Goal: Task Accomplishment & Management: Complete application form

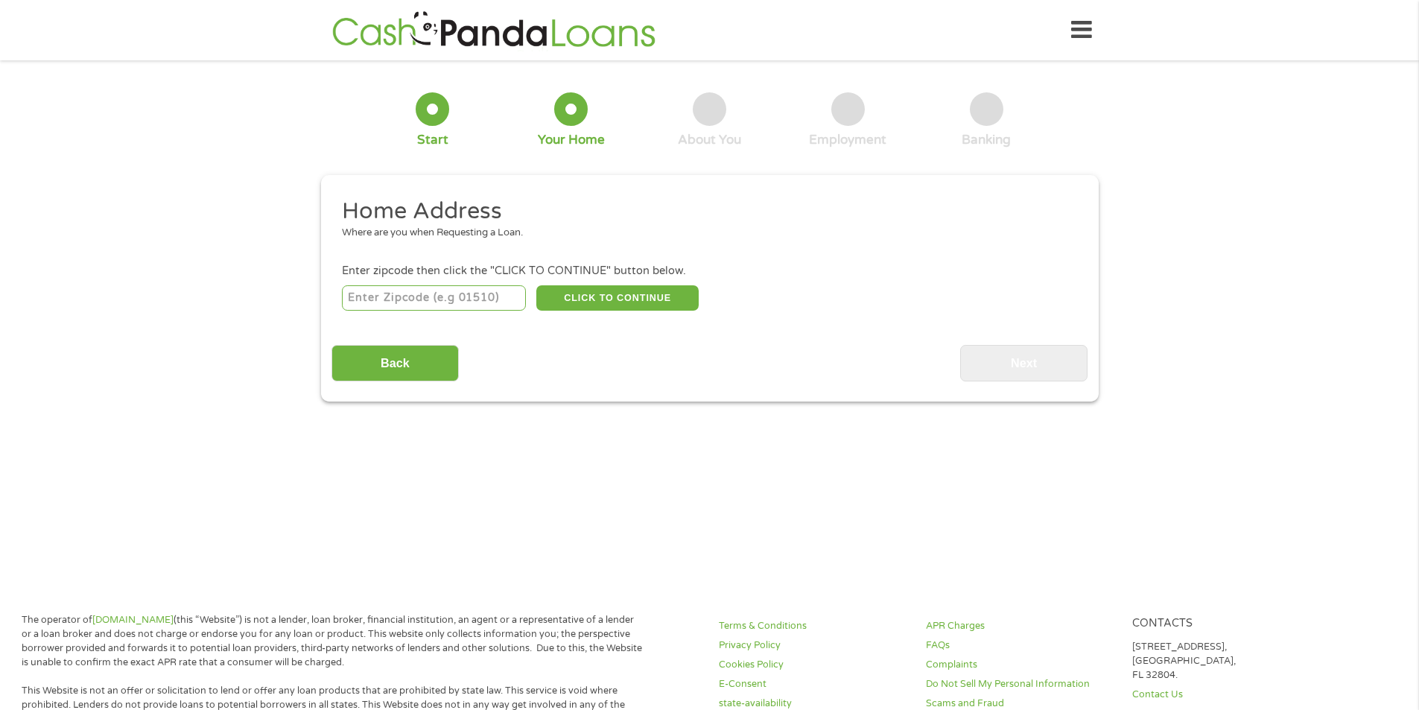
click at [487, 302] on input "number" at bounding box center [434, 297] width 184 height 25
type input "75211"
click at [692, 305] on button "CLICK TO CONTINUE" at bounding box center [617, 297] width 162 height 25
type input "75211"
type input "[GEOGRAPHIC_DATA]"
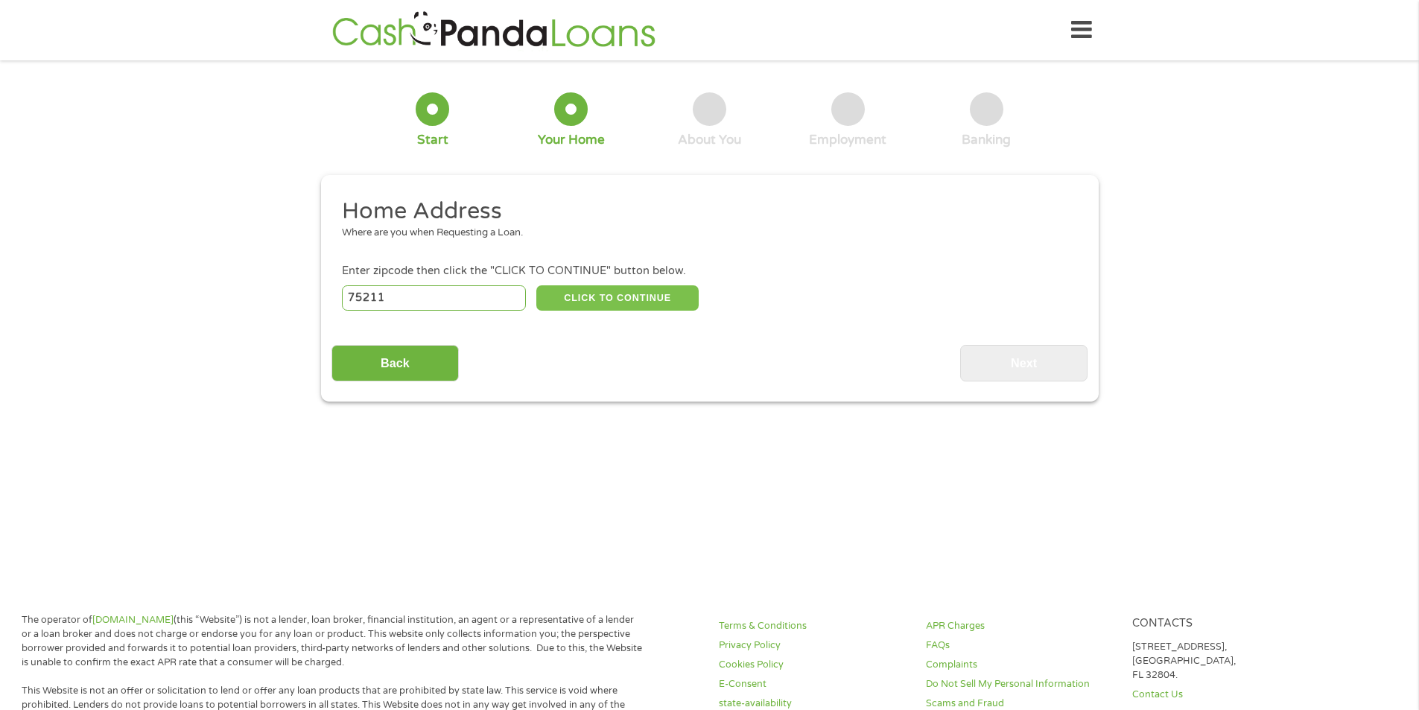
select select "[US_STATE]"
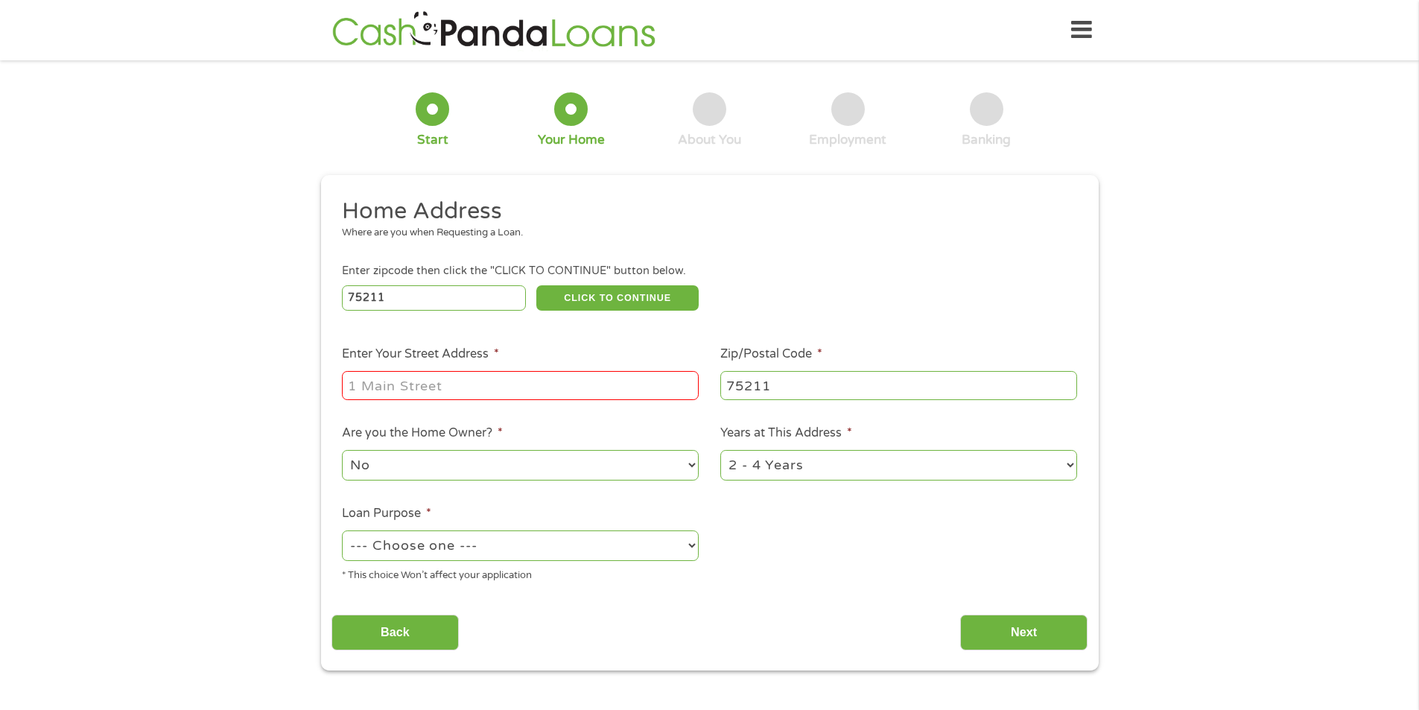
drag, startPoint x: 662, startPoint y: 380, endPoint x: 902, endPoint y: 347, distance: 242.9
click at [667, 380] on input "Enter Your Street Address *" at bounding box center [520, 385] width 357 height 28
type input "[STREET_ADDRESS]"
select select "60months"
click at [653, 540] on select "--- Choose one --- Pay Bills Debt Consolidation Home Improvement Major Purchase…" at bounding box center [520, 545] width 357 height 31
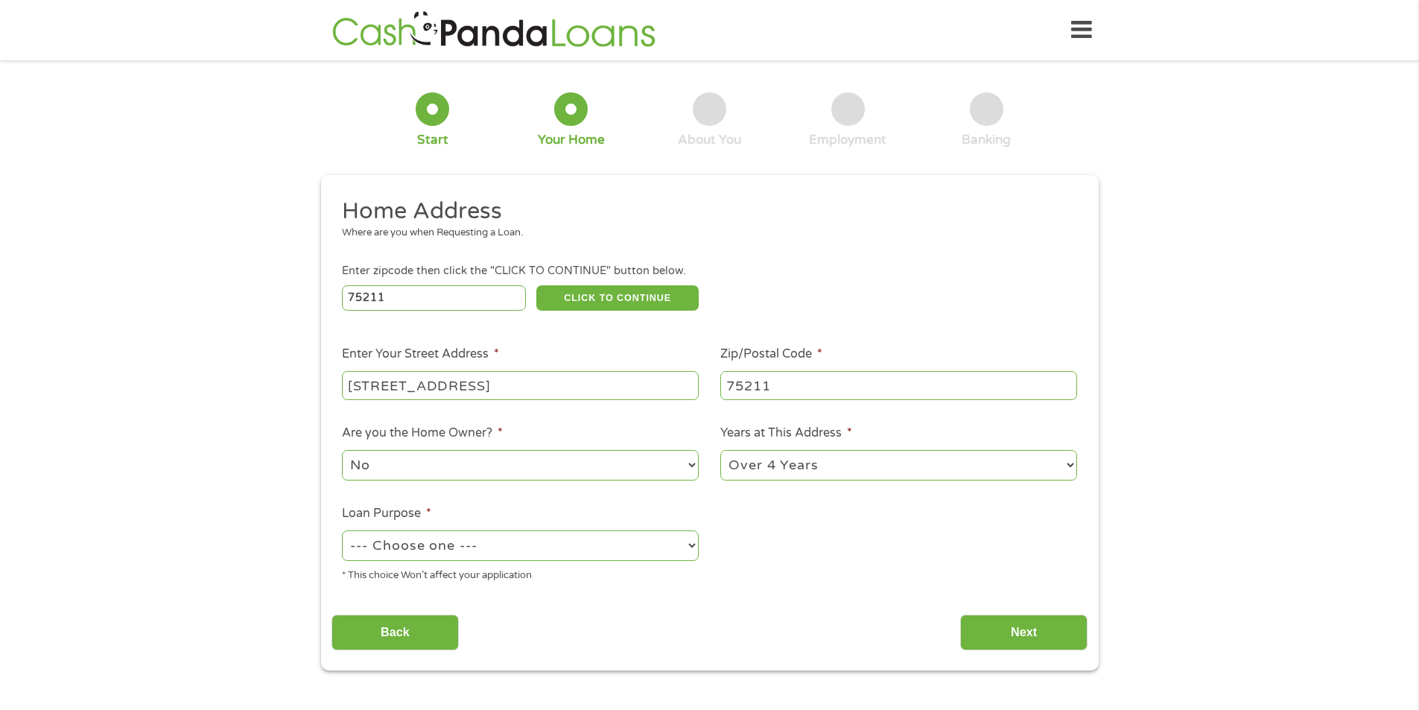
select select "paybills"
click at [342, 530] on select "--- Choose one --- Pay Bills Debt Consolidation Home Improvement Major Purchase…" at bounding box center [520, 545] width 357 height 31
click at [1014, 644] on input "Next" at bounding box center [1023, 633] width 127 height 37
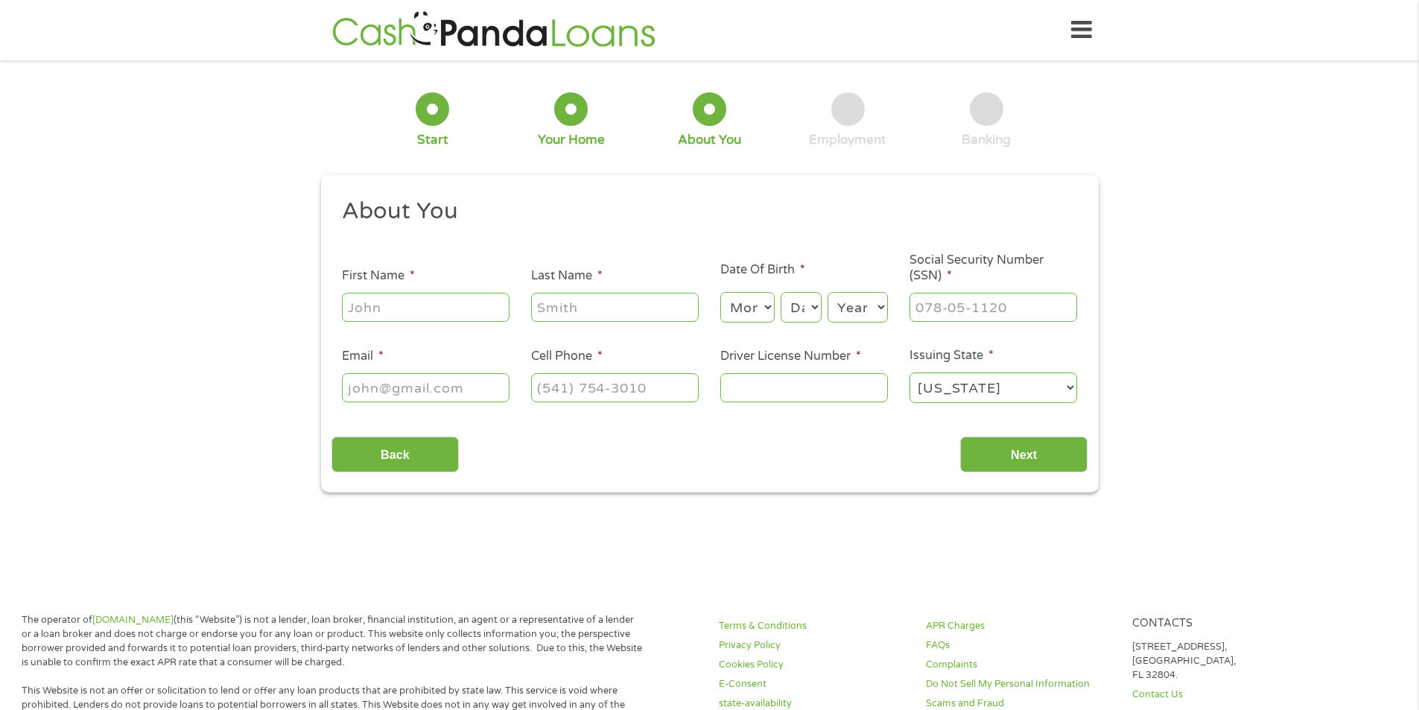
drag, startPoint x: 433, startPoint y: 315, endPoint x: 542, endPoint y: 323, distance: 109.0
click at [432, 317] on input "First Name *" at bounding box center [426, 307] width 168 height 28
type input "[PERSON_NAME]"
select select "7"
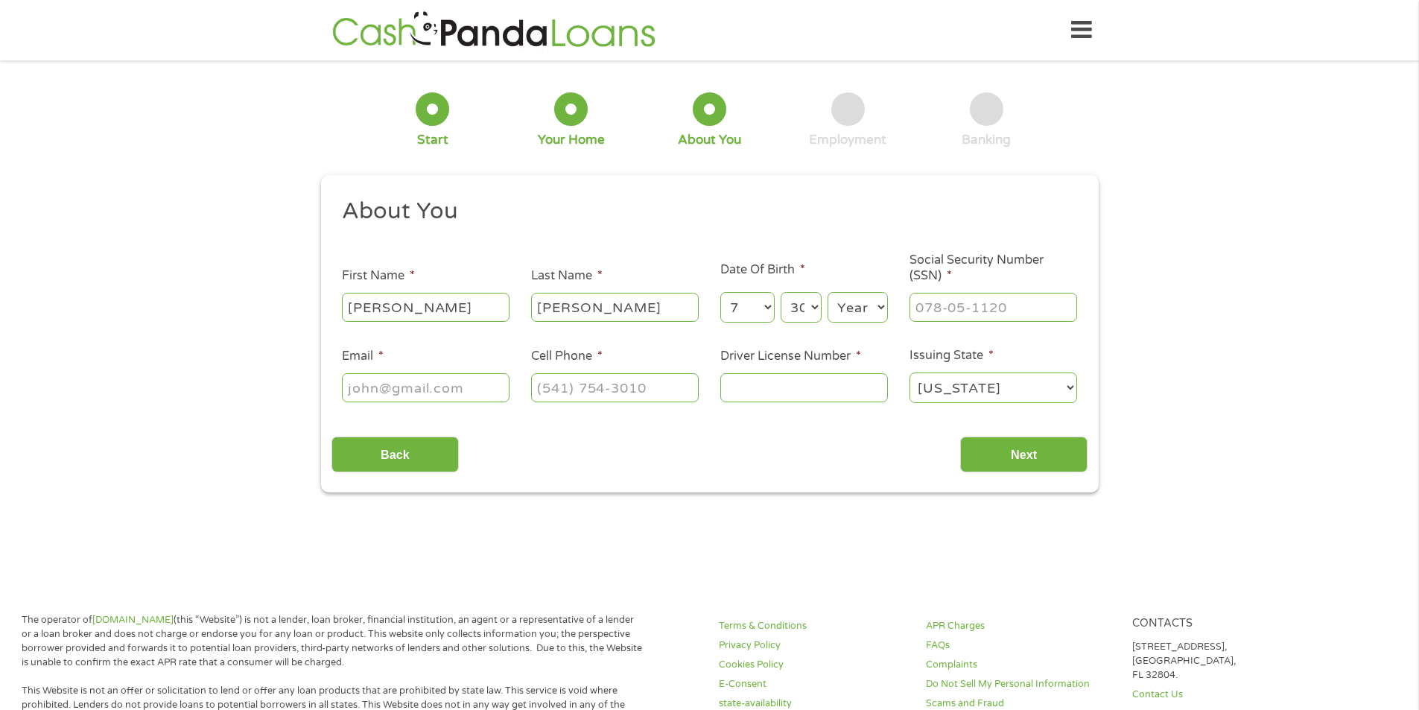
select select "31"
select select "1980"
click at [948, 304] on input "___-__-____" at bounding box center [994, 307] width 168 height 28
type input "449-95-5222"
click at [436, 394] on input "Email *" at bounding box center [426, 387] width 168 height 28
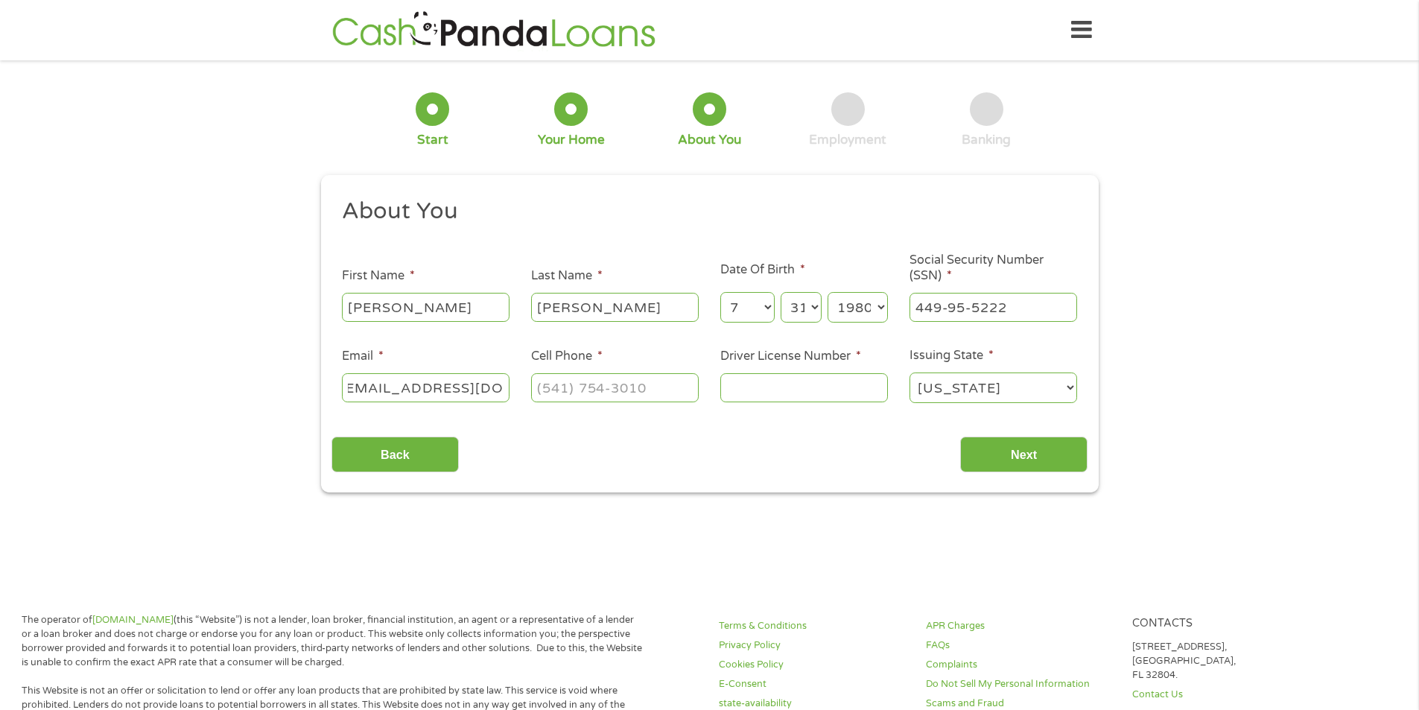
scroll to position [0, 23]
type input "[EMAIL_ADDRESS][DOMAIN_NAME]"
type input "[PHONE_NUMBER]"
click at [845, 375] on input "Driver License Number *" at bounding box center [804, 387] width 168 height 28
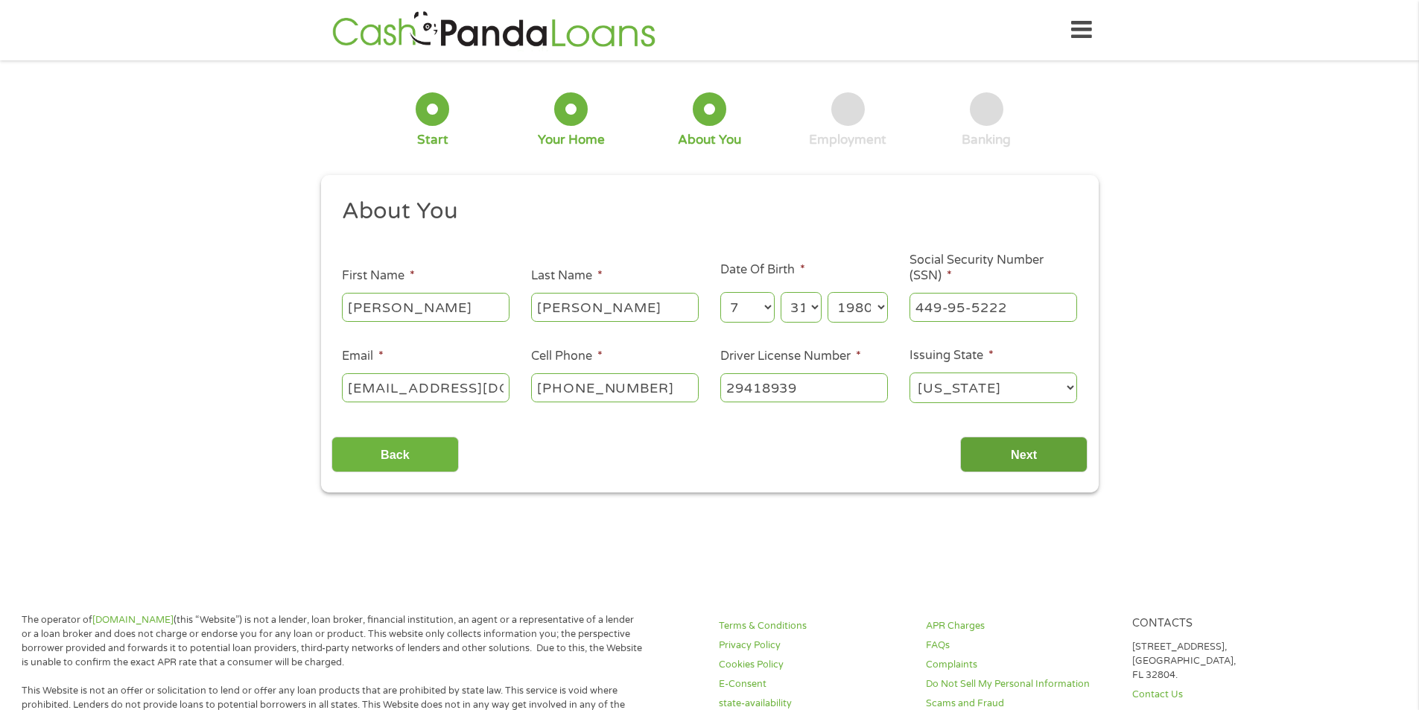
type input "29418939"
click at [1001, 463] on input "Next" at bounding box center [1023, 455] width 127 height 37
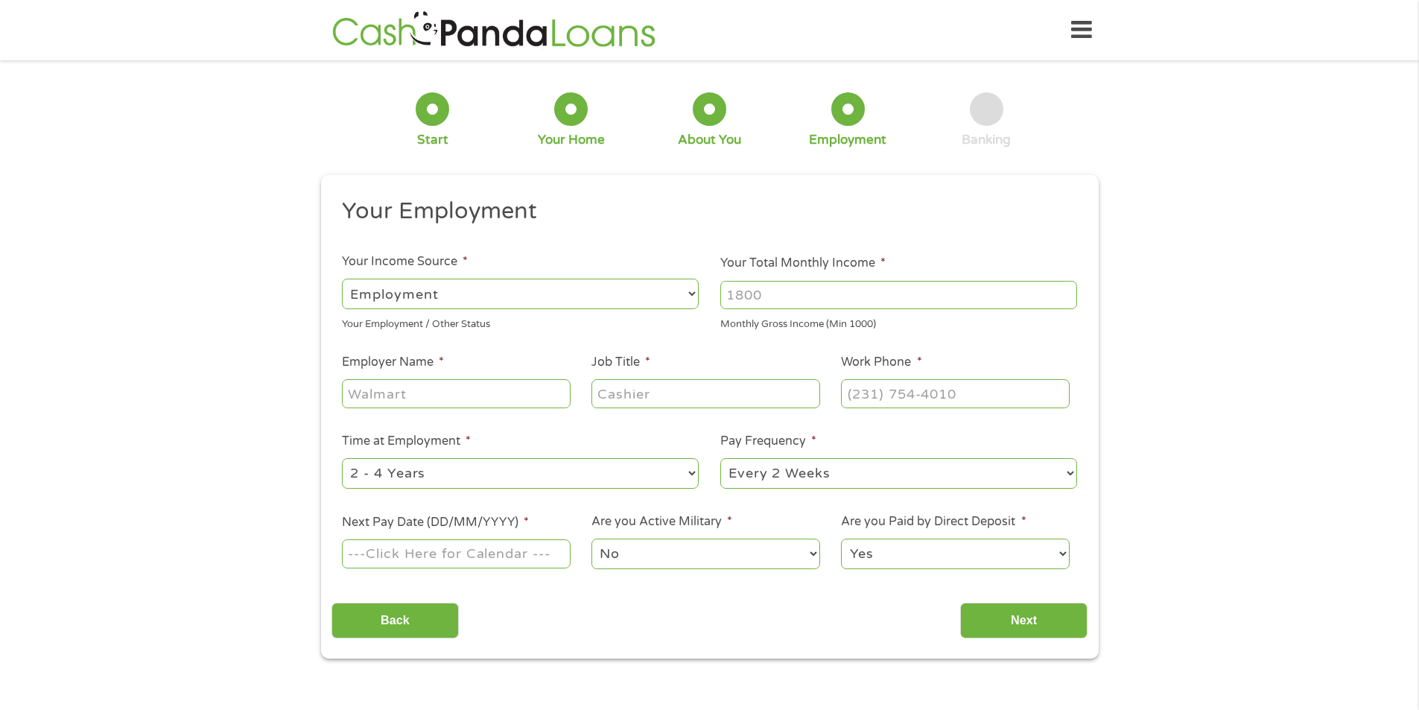
click at [540, 557] on input "Next Pay Date (DD/MM/YYYY) *" at bounding box center [456, 553] width 228 height 28
type input "[DATE]"
click at [1021, 645] on div "This field is hidden when viewing the form gclid This field is hidden when view…" at bounding box center [710, 417] width 778 height 484
click at [1013, 621] on input "Next" at bounding box center [1023, 621] width 127 height 37
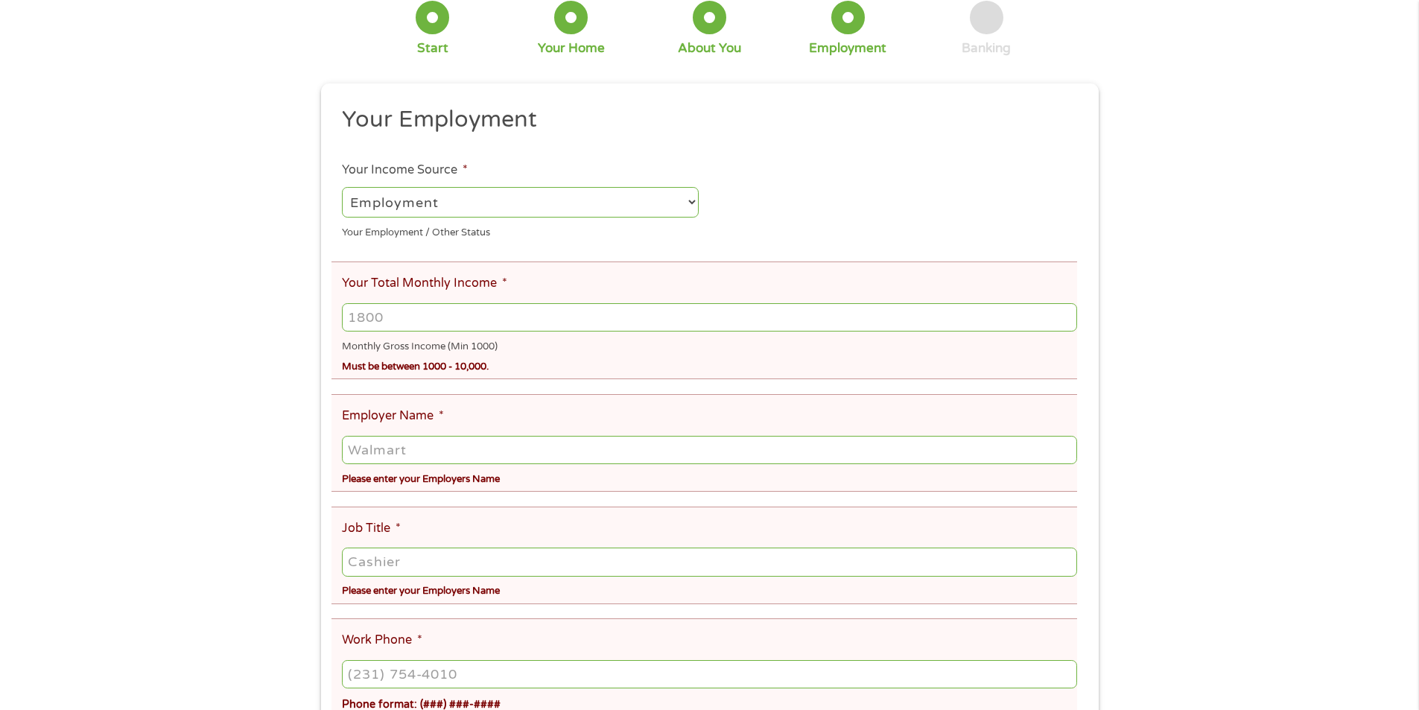
scroll to position [149, 0]
click at [369, 317] on input "Your Total Monthly Income *" at bounding box center [709, 316] width 735 height 28
type input "2600"
click at [390, 449] on input "Employer Name *" at bounding box center [709, 448] width 735 height 28
type input "[GEOGRAPHIC_DATA]"
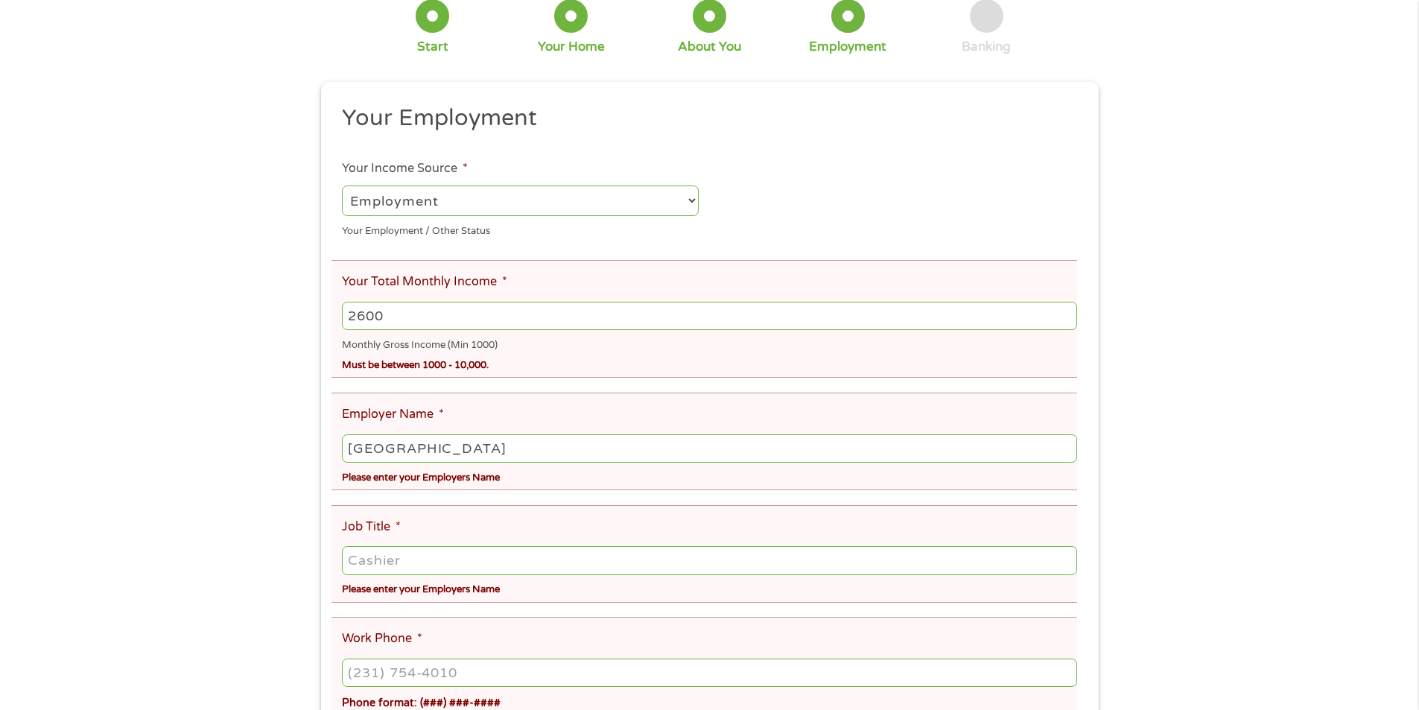
click at [564, 556] on input "Job Title *" at bounding box center [709, 560] width 735 height 28
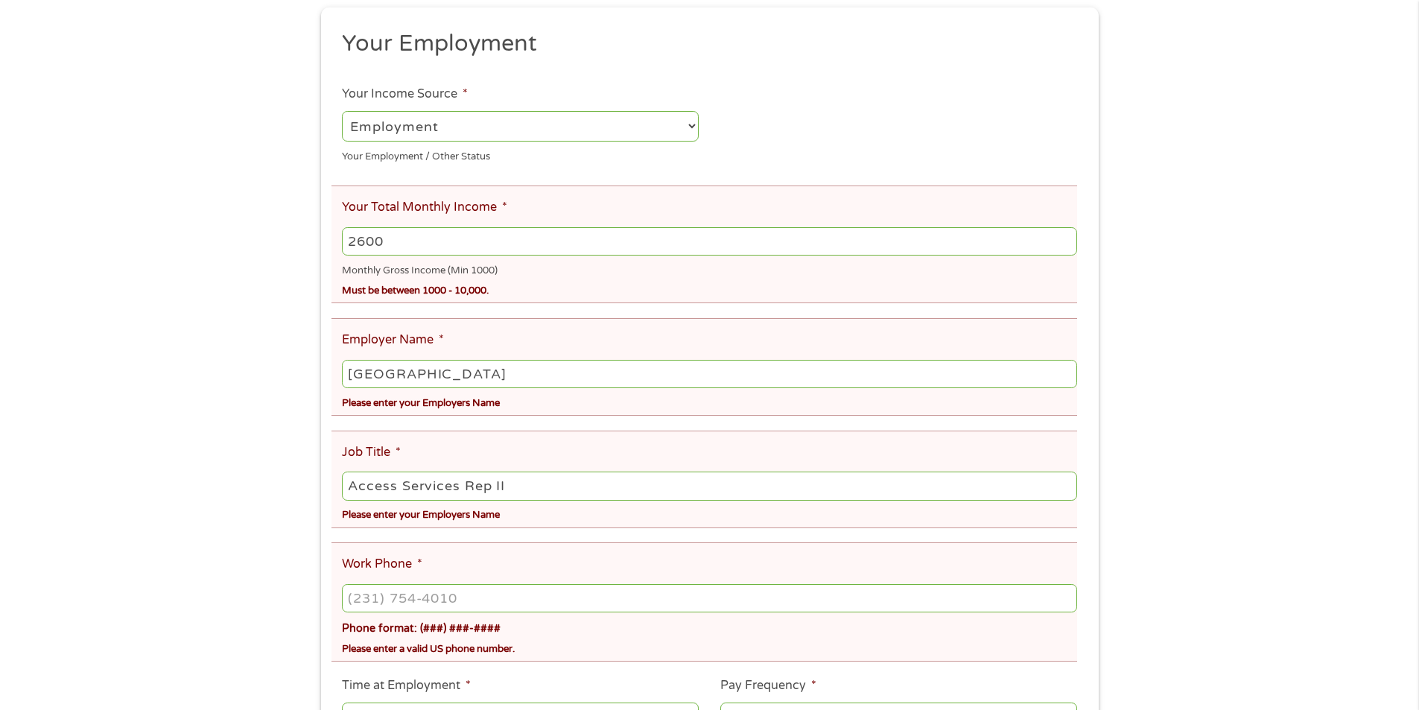
type input "Access Services Rep II"
click at [419, 602] on input "(___) ___-____" at bounding box center [709, 598] width 735 height 28
type input "[PHONE_NUMBER]"
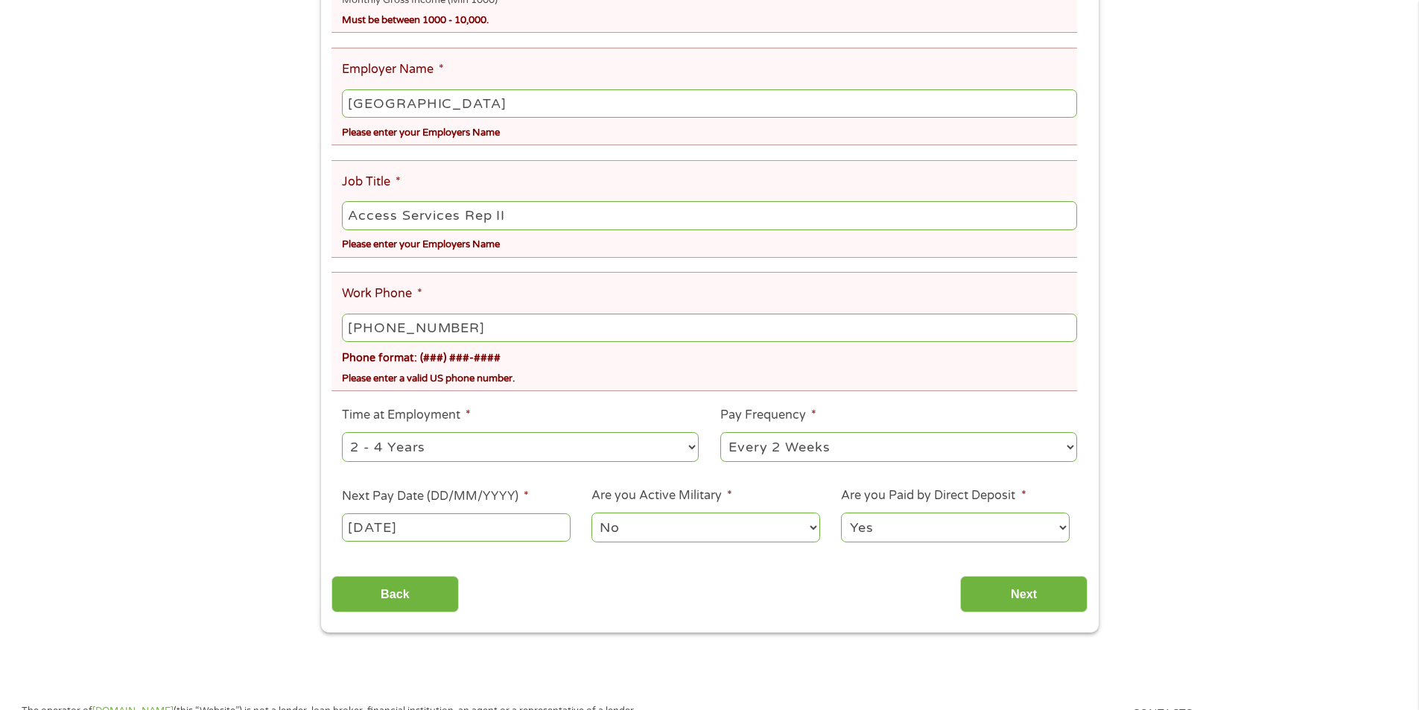
scroll to position [522, 0]
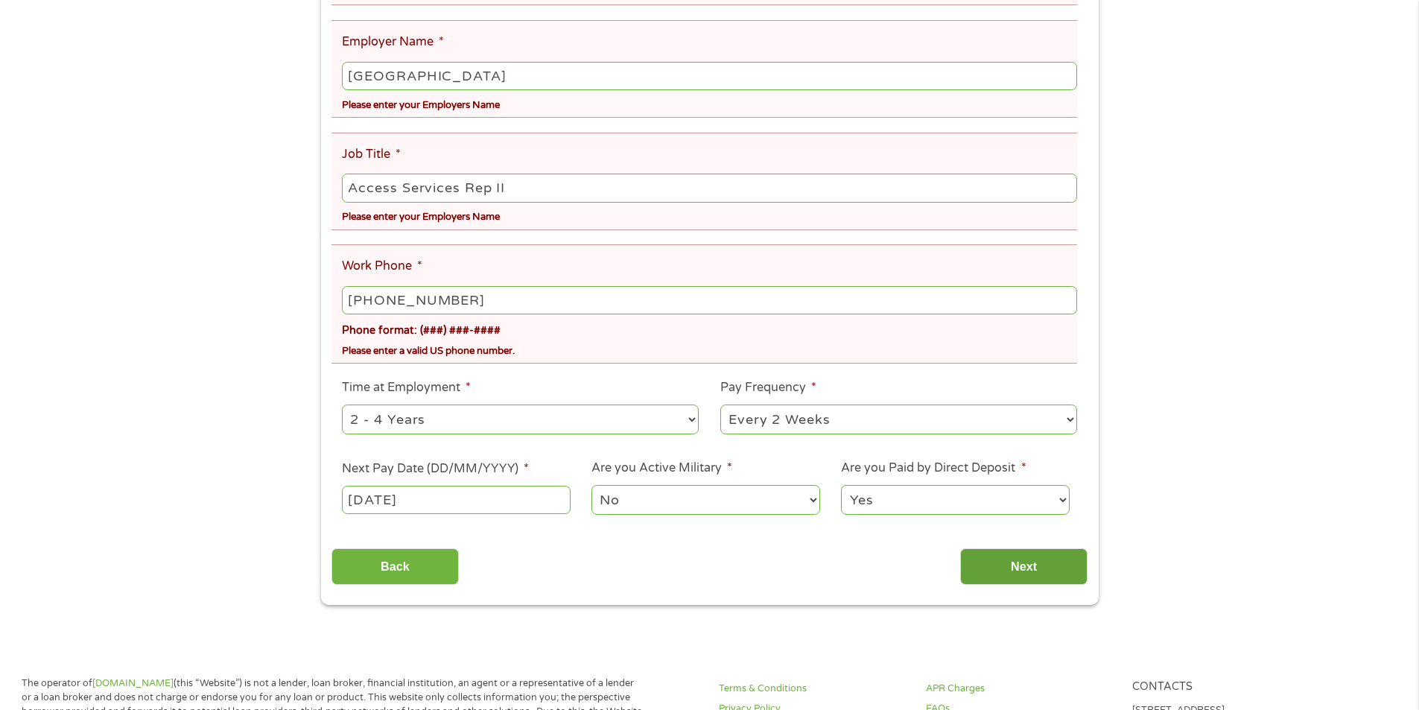
click at [1024, 566] on input "Next" at bounding box center [1023, 566] width 127 height 37
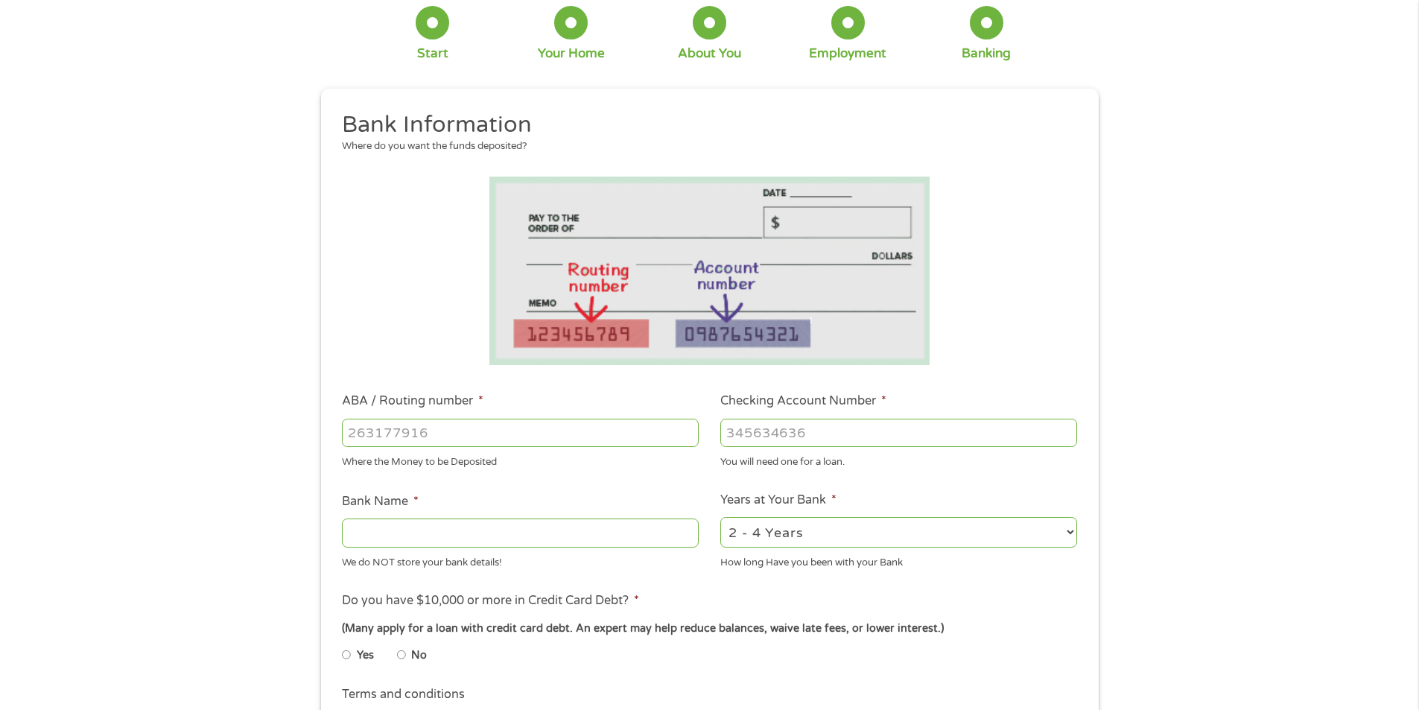
scroll to position [0, 0]
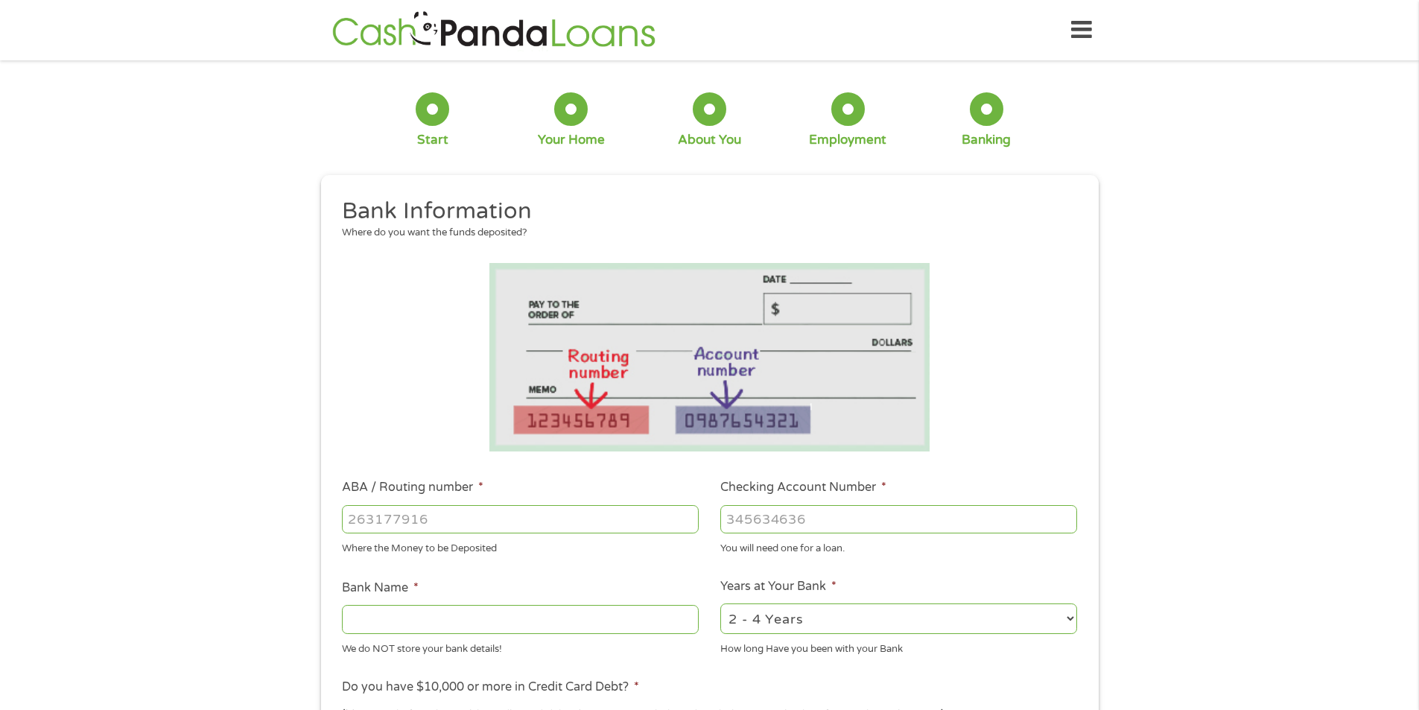
click at [501, 526] on input "ABA / Routing number *" at bounding box center [520, 519] width 357 height 28
type input "111000025"
type input "BANK OF AMERICA NA"
type input "111000025"
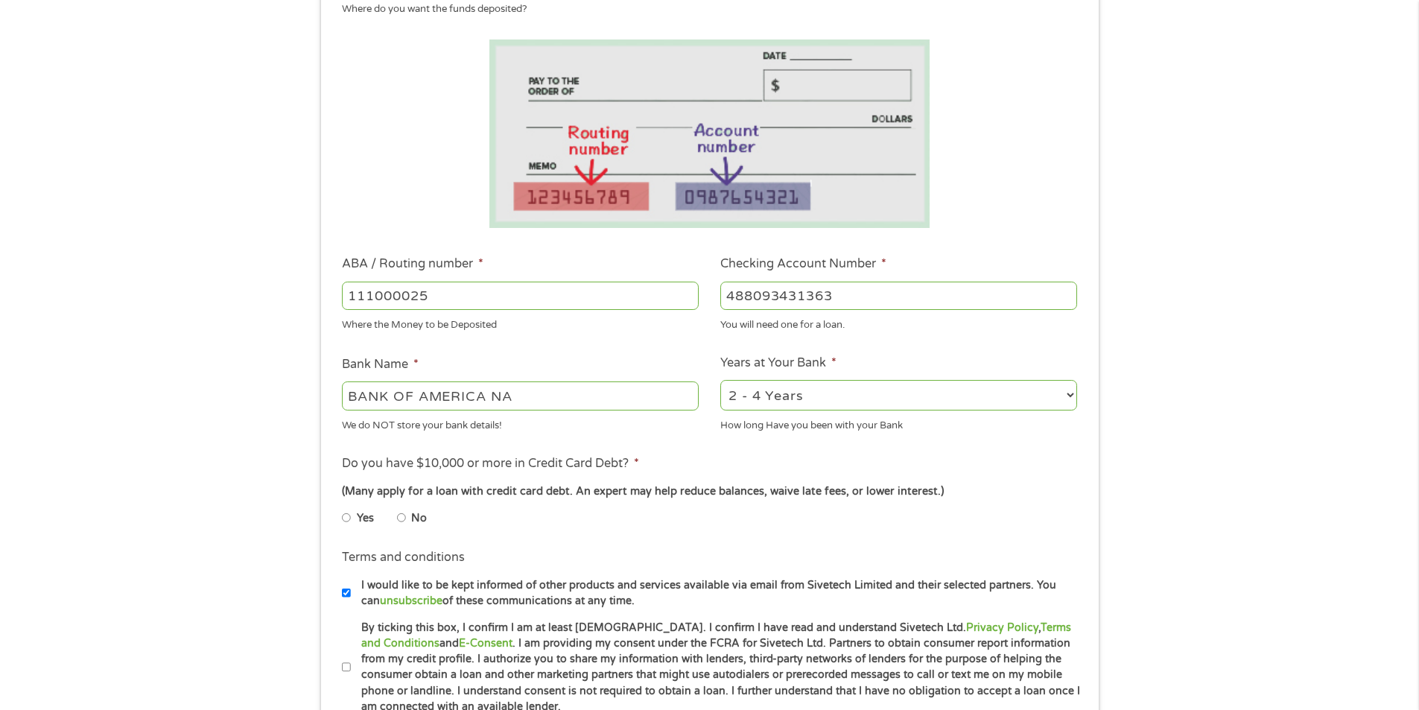
scroll to position [373, 0]
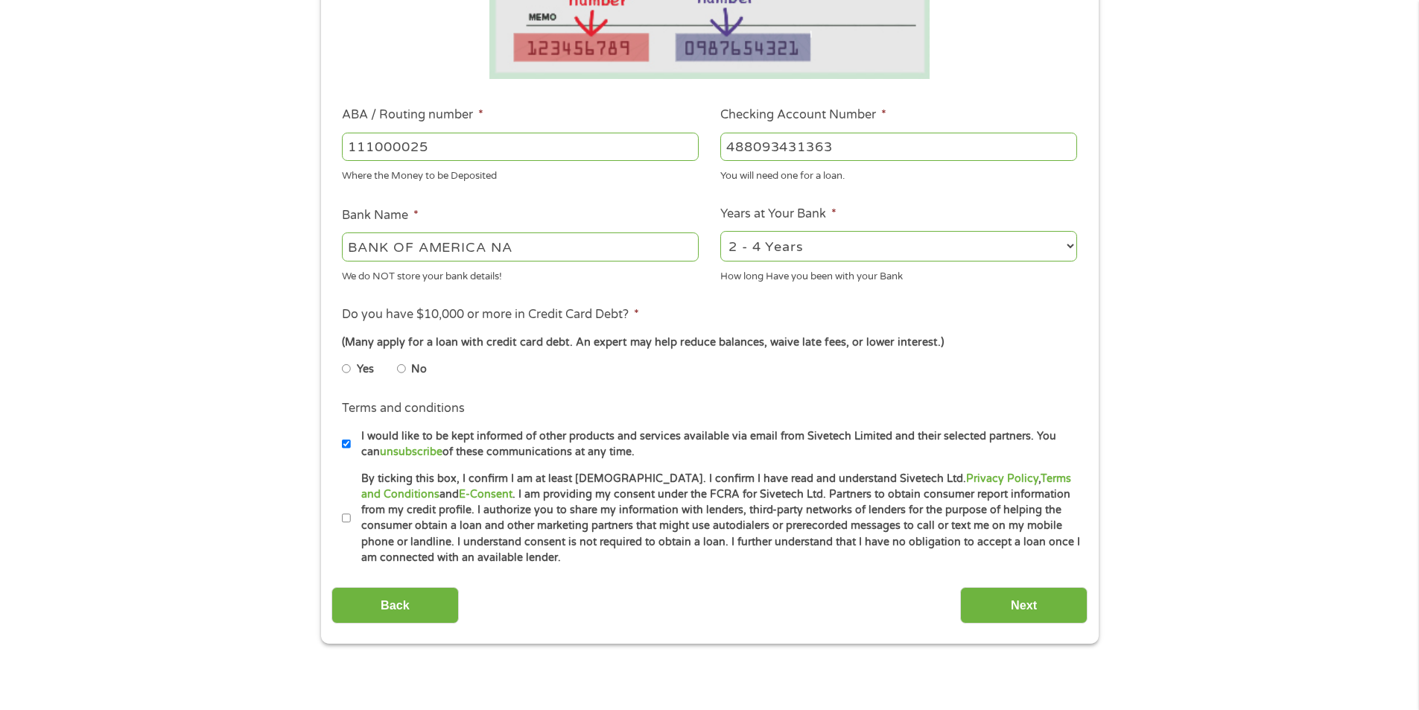
type input "488093431363"
click at [404, 367] on input "No" at bounding box center [401, 369] width 9 height 24
radio input "true"
click at [346, 517] on input "By ticking this box, I confirm I am at least [DEMOGRAPHIC_DATA]. I confirm I ha…" at bounding box center [346, 519] width 9 height 24
checkbox input "true"
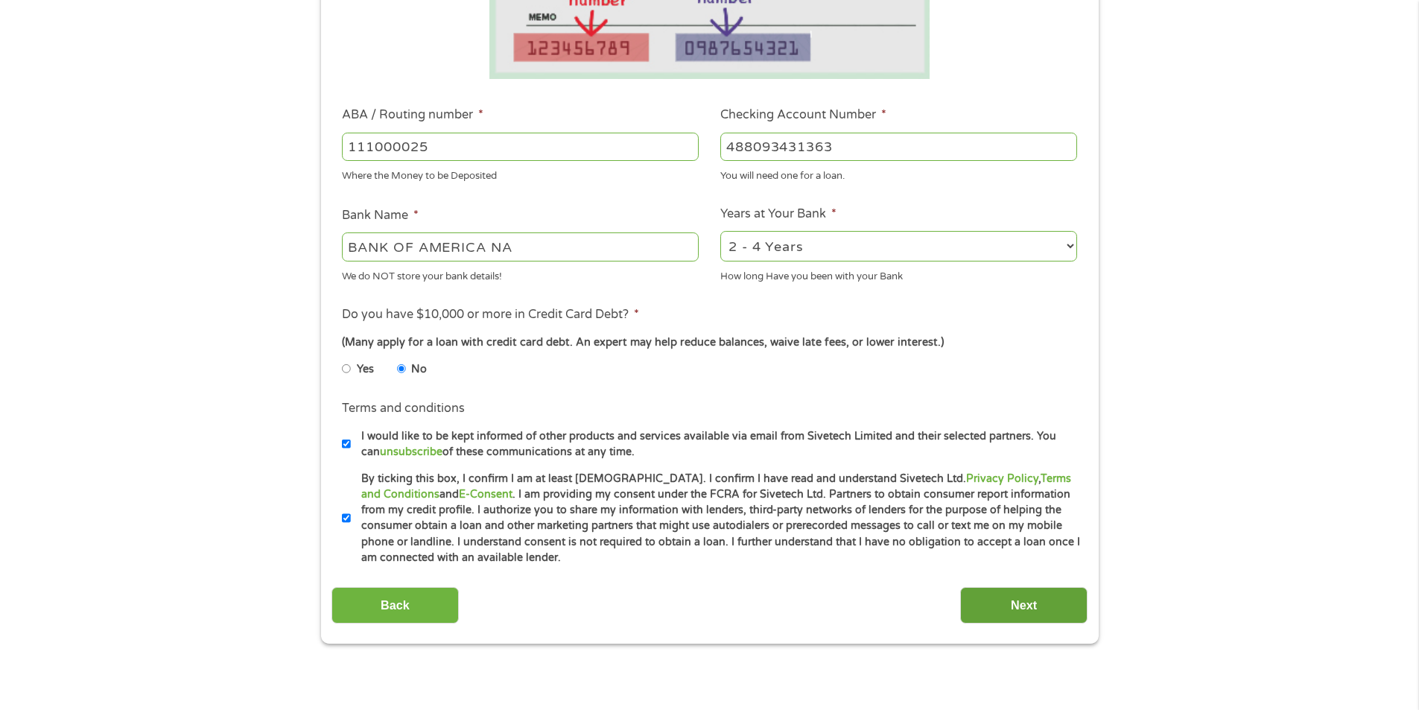
click at [1010, 601] on input "Next" at bounding box center [1023, 605] width 127 height 37
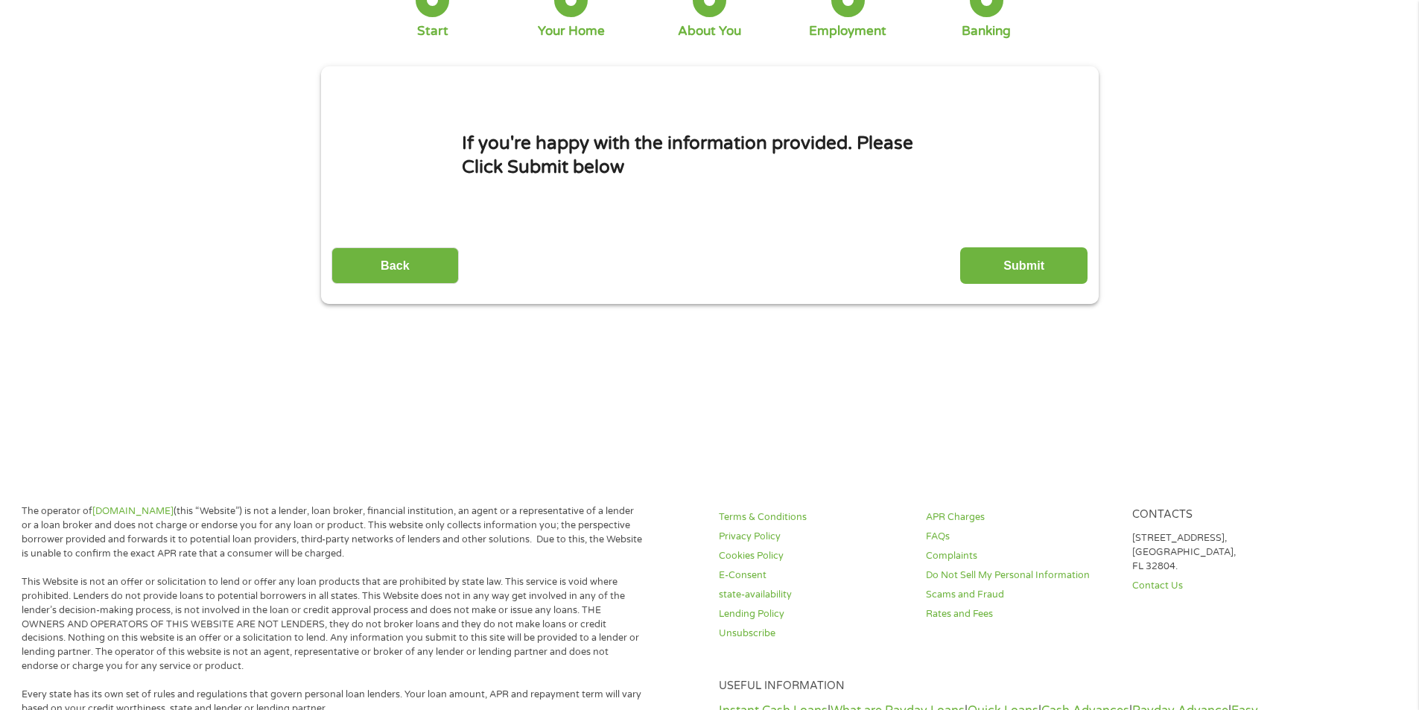
scroll to position [0, 0]
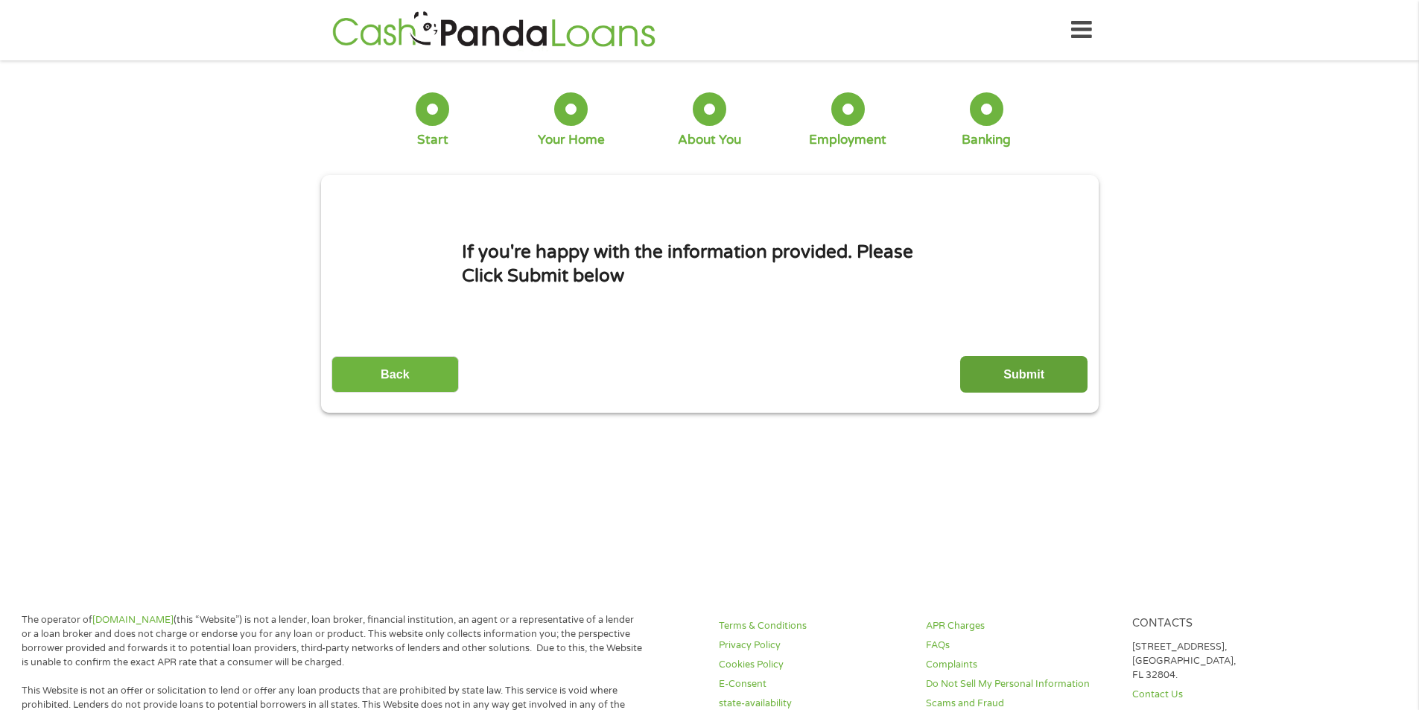
click at [1027, 380] on input "Submit" at bounding box center [1023, 374] width 127 height 37
